Goal: Information Seeking & Learning: Understand process/instructions

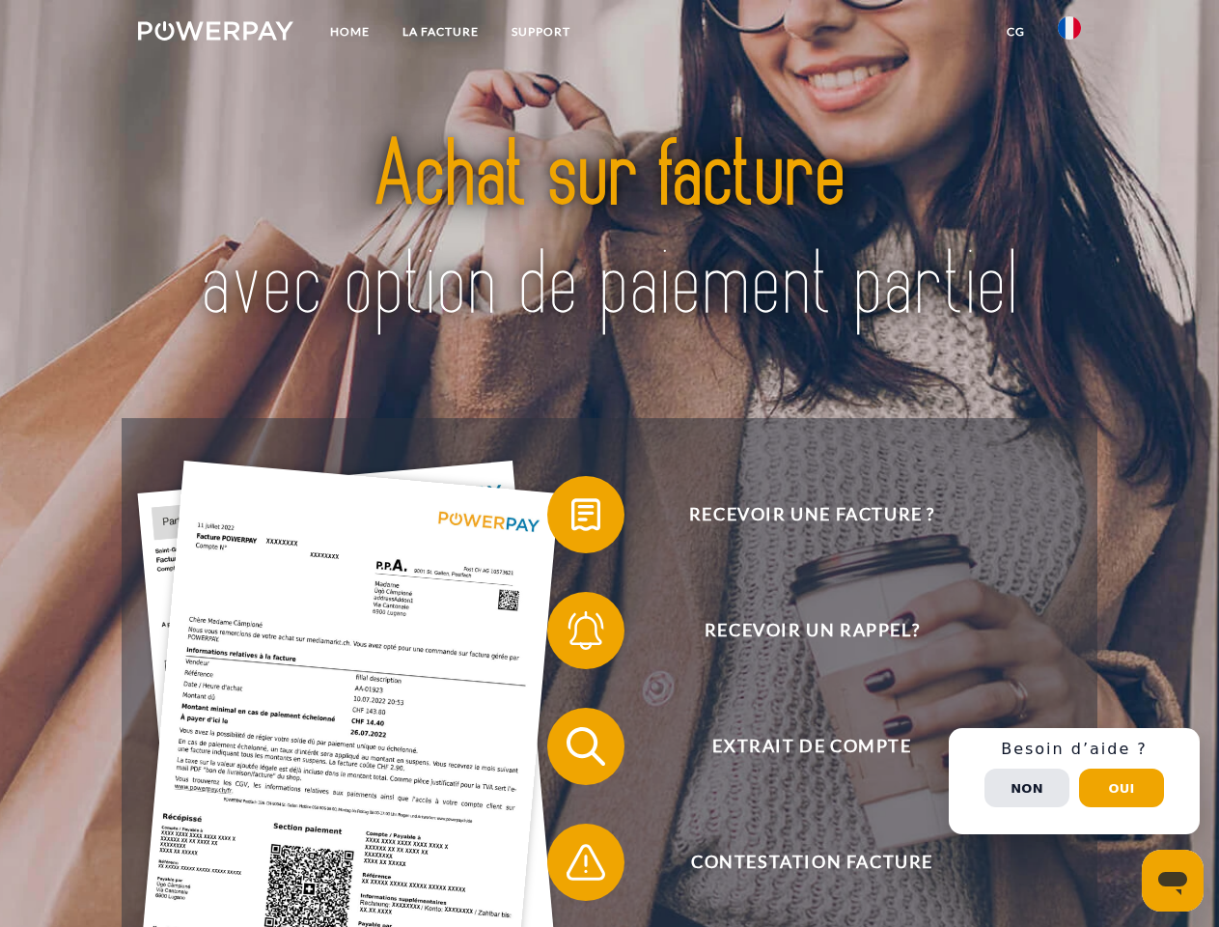
click at [215, 34] on img at bounding box center [215, 30] width 155 height 19
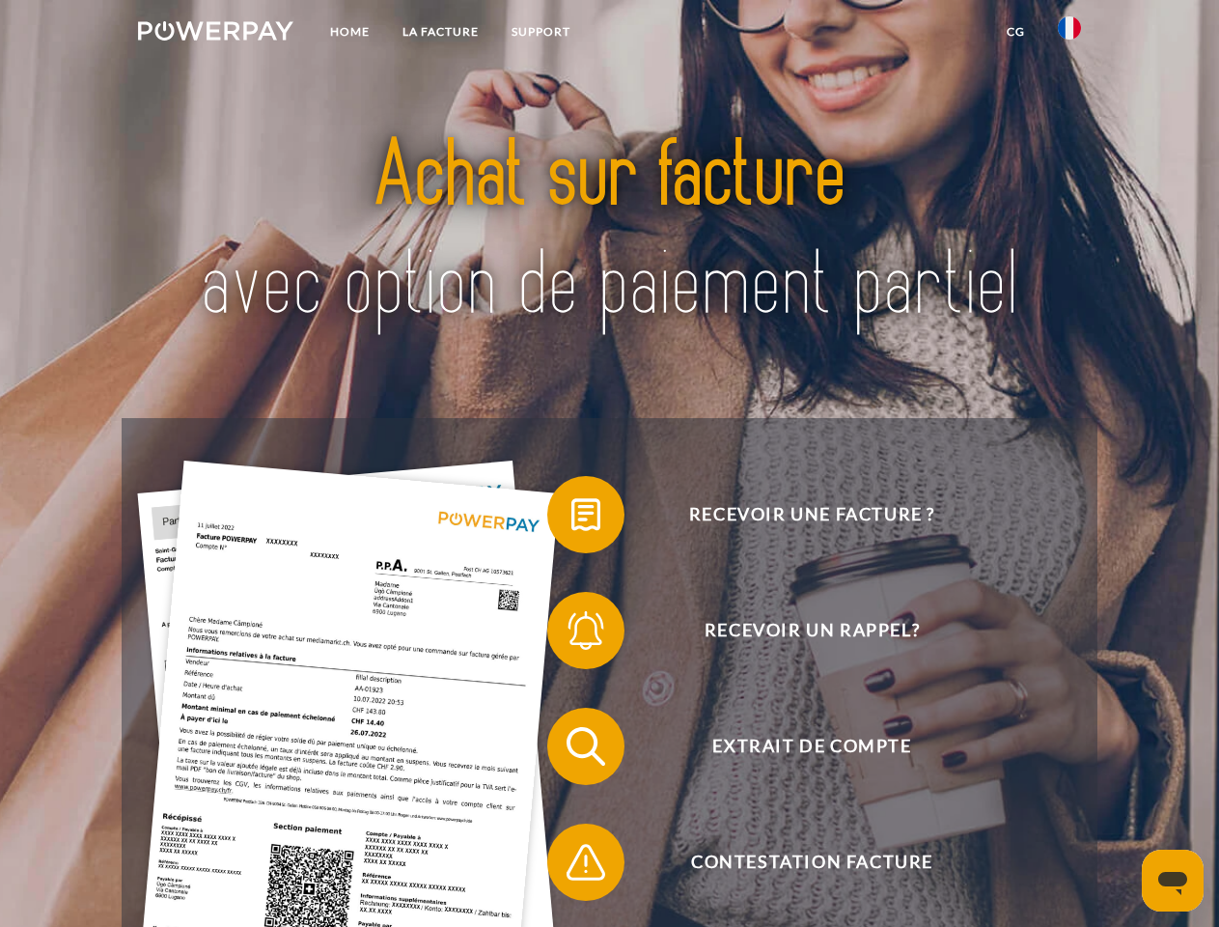
click at [1069, 34] on img at bounding box center [1069, 27] width 23 height 23
click at [1015, 32] on link "CG" at bounding box center [1015, 31] width 51 height 35
click at [571, 518] on span at bounding box center [557, 514] width 97 height 97
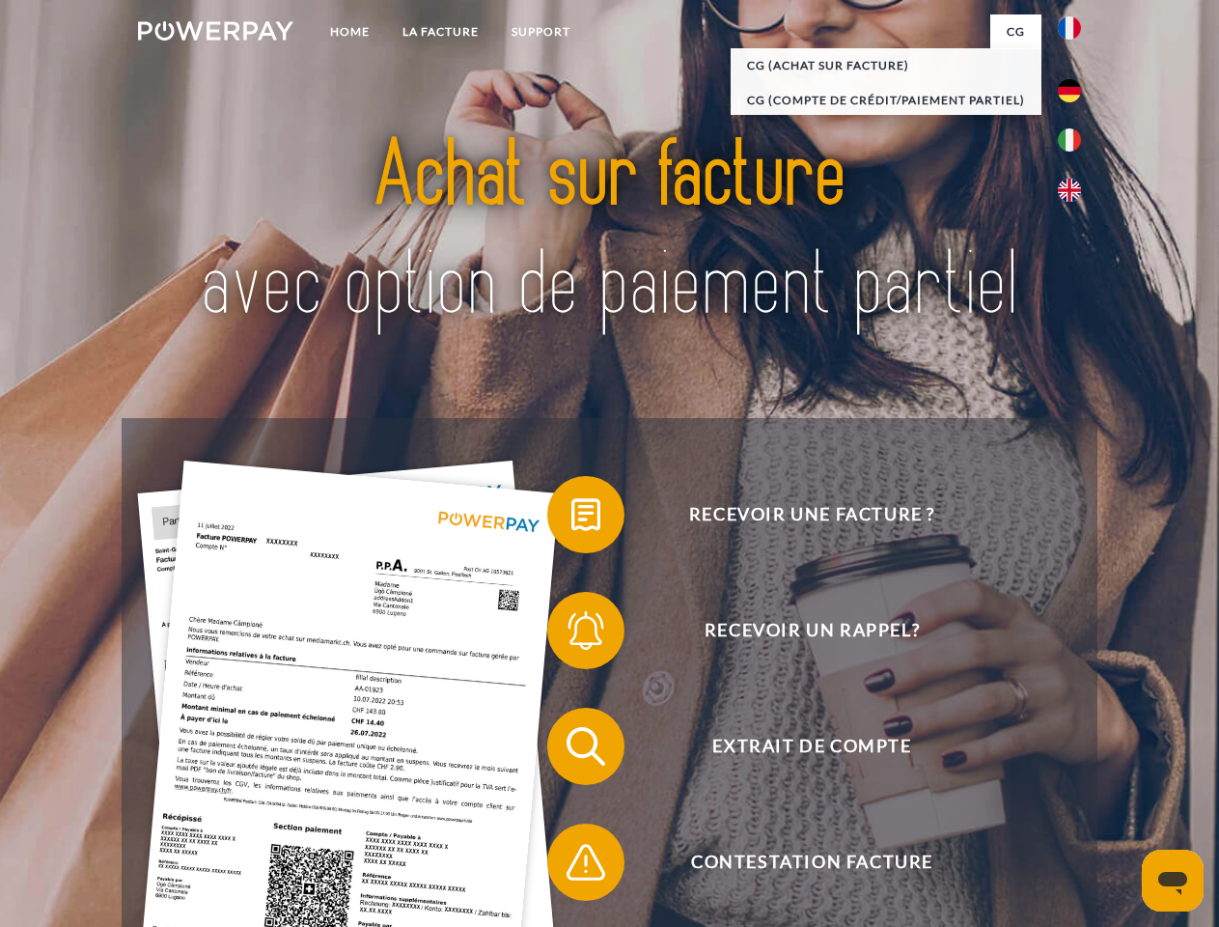
click at [571, 634] on span at bounding box center [557, 630] width 97 height 97
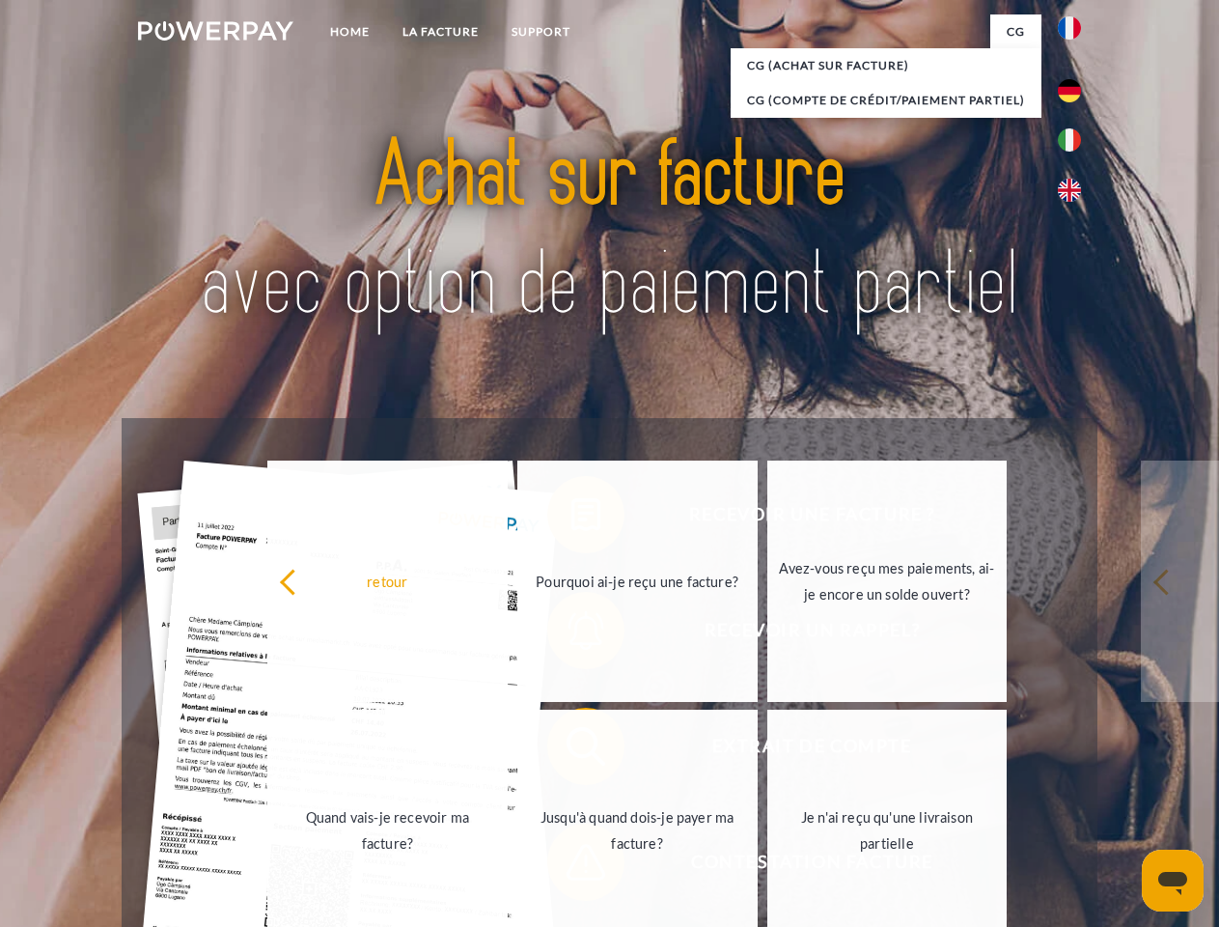
click at [571, 750] on link "Jusqu'à quand dois-je payer ma facture?" at bounding box center [637, 829] width 240 height 241
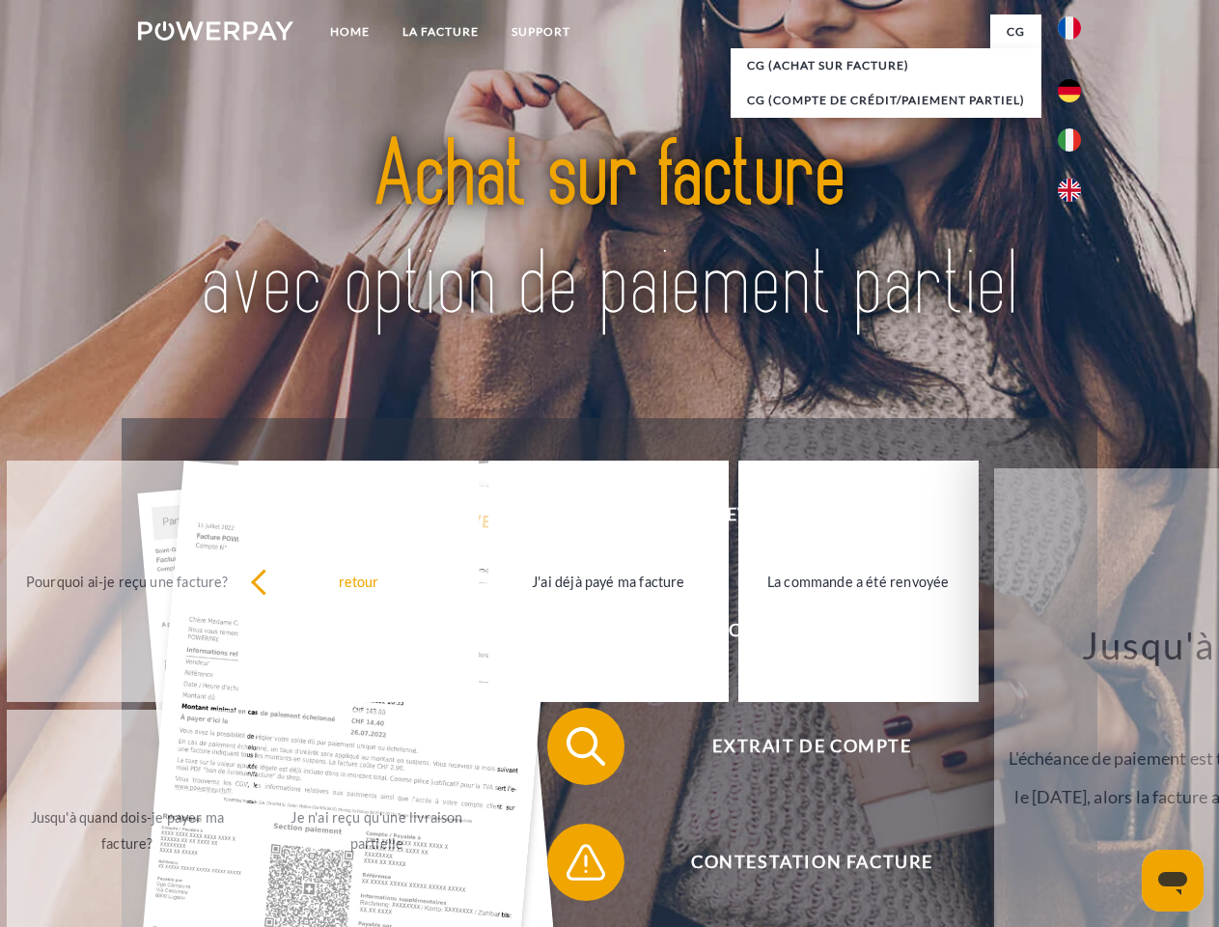
click at [571, 866] on span at bounding box center [557, 862] width 97 height 97
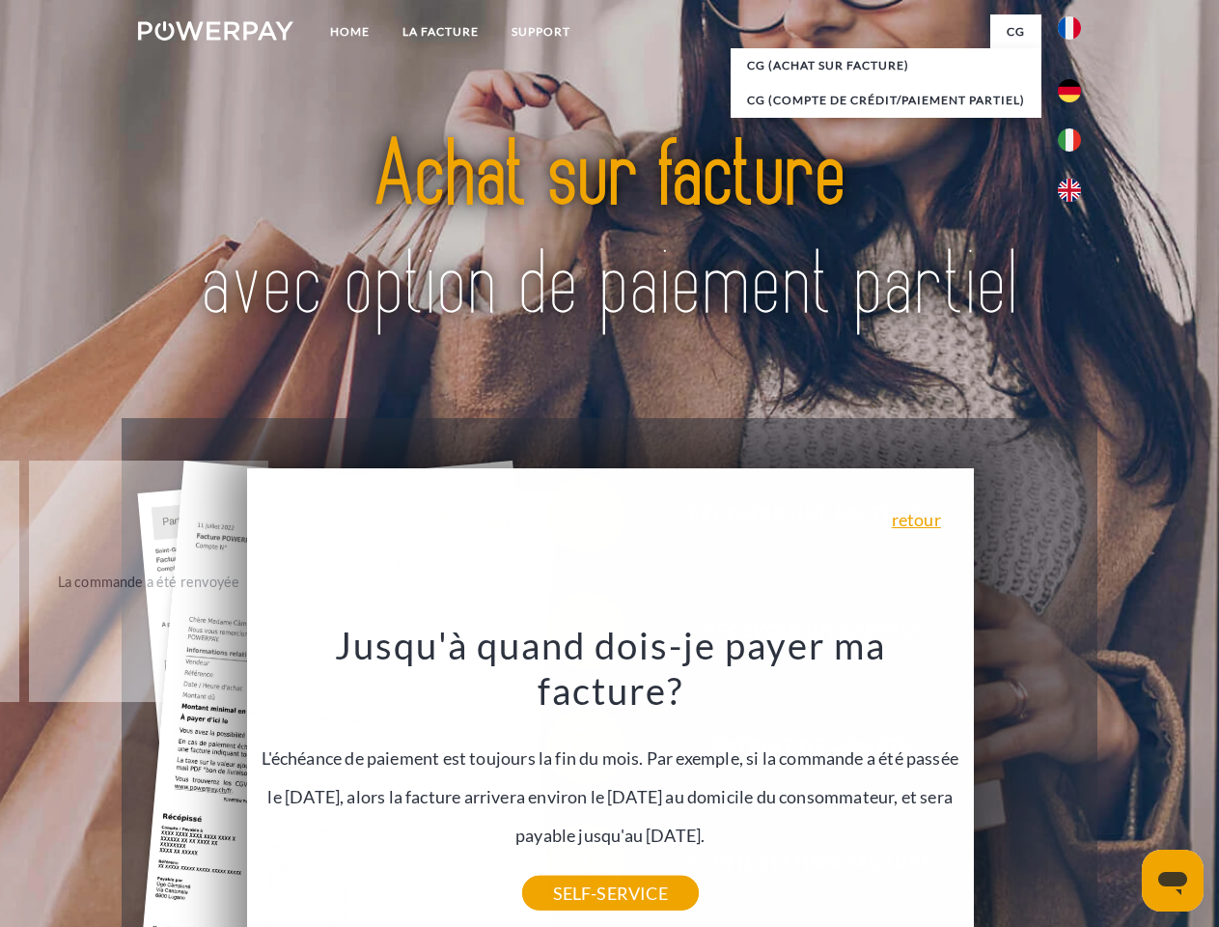
click at [1074, 781] on div "Recevoir une facture ? Recevoir un rappel? Extrait de compte retour" at bounding box center [609, 804] width 975 height 772
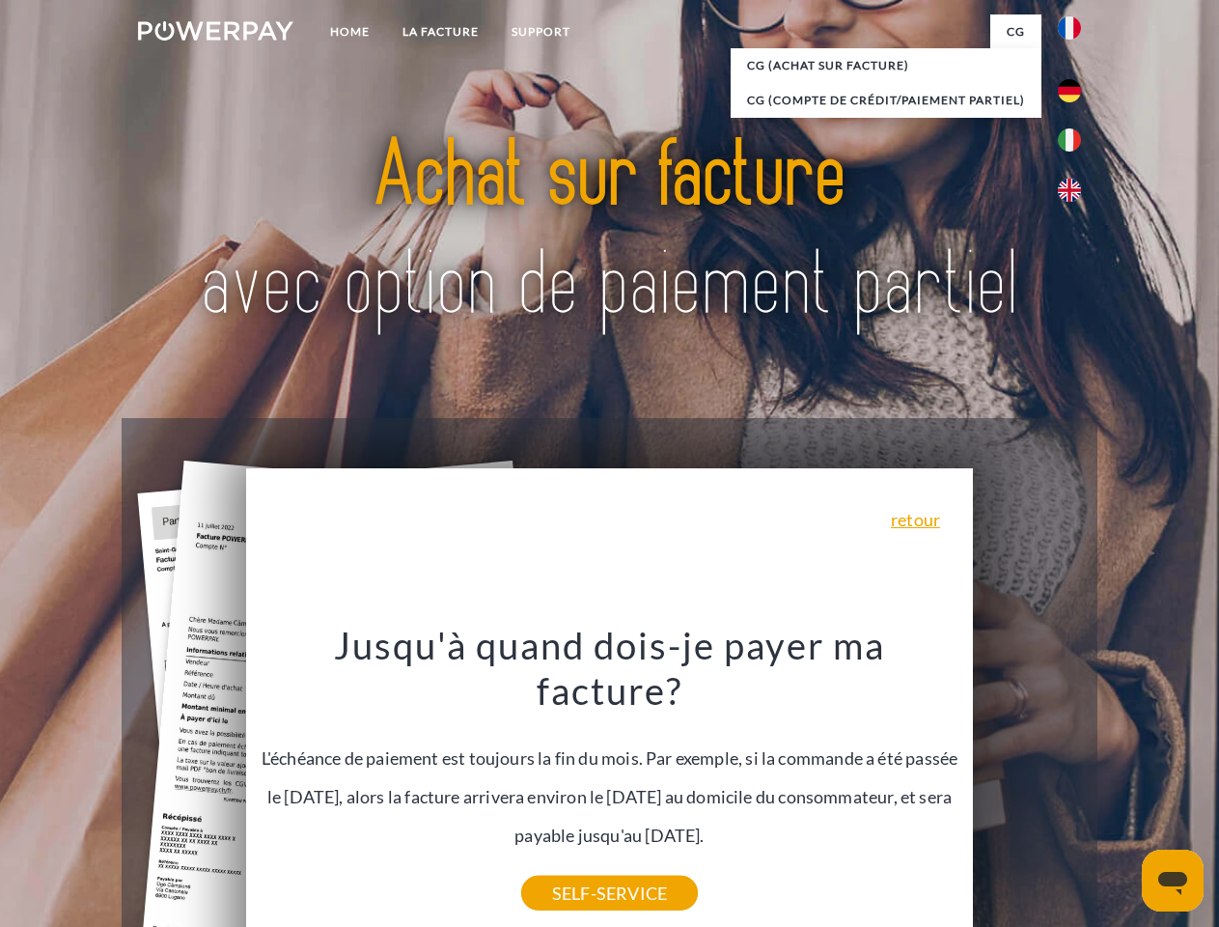
click at [1027, 785] on span "Extrait de compte" at bounding box center [811, 746] width 473 height 77
click at [1122, 788] on header "Home LA FACTURE Support" at bounding box center [609, 666] width 1219 height 1333
